Goal: Check status

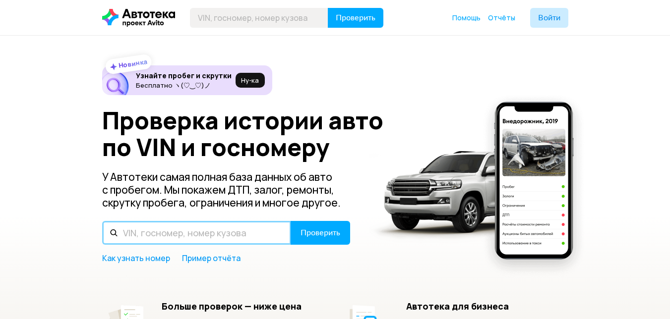
click at [166, 233] on input "text" at bounding box center [196, 233] width 189 height 24
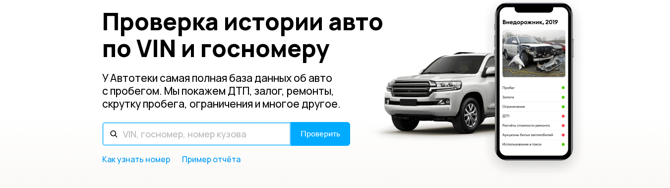
scroll to position [139, 0]
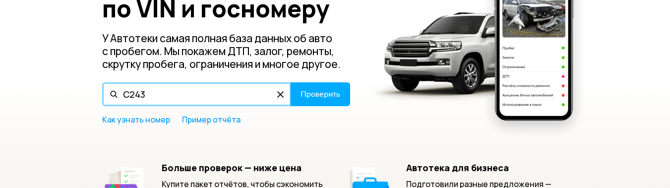
click at [128, 98] on input "С243" at bounding box center [196, 94] width 189 height 24
click at [157, 87] on input "С 243" at bounding box center [196, 94] width 189 height 24
click at [146, 99] on input "С 243ОР" at bounding box center [196, 94] width 189 height 24
click at [185, 93] on input "С 243 ОР" at bounding box center [196, 94] width 189 height 24
click at [162, 97] on input "С 243 ОР790" at bounding box center [196, 94] width 189 height 24
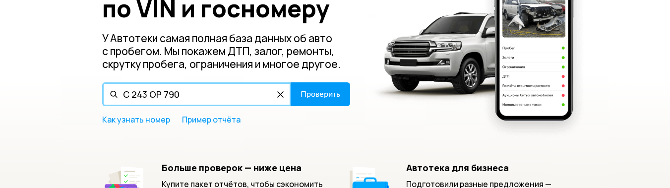
type input "С 243 ОР 790"
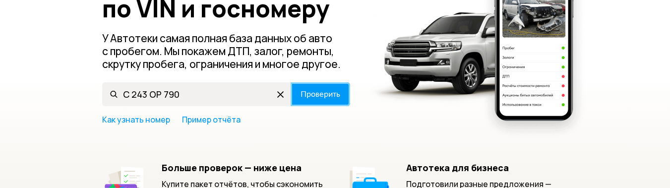
click at [324, 99] on button "Проверить" at bounding box center [319, 94] width 59 height 24
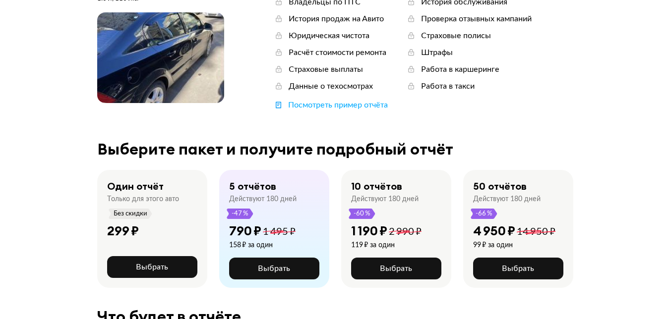
scroll to position [127, 0]
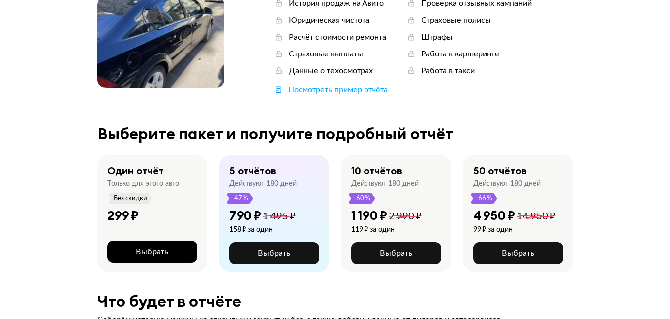
click at [150, 249] on span "Выбрать" at bounding box center [152, 252] width 32 height 8
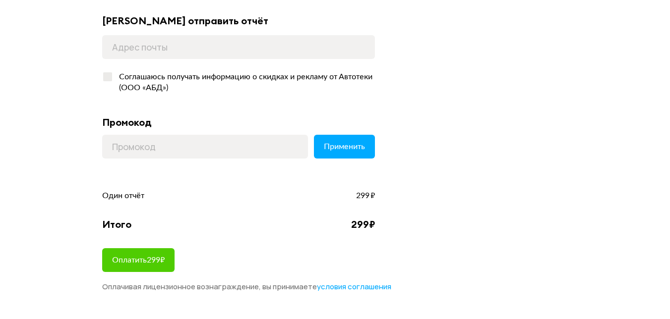
scroll to position [109, 0]
